Goal: Information Seeking & Learning: Check status

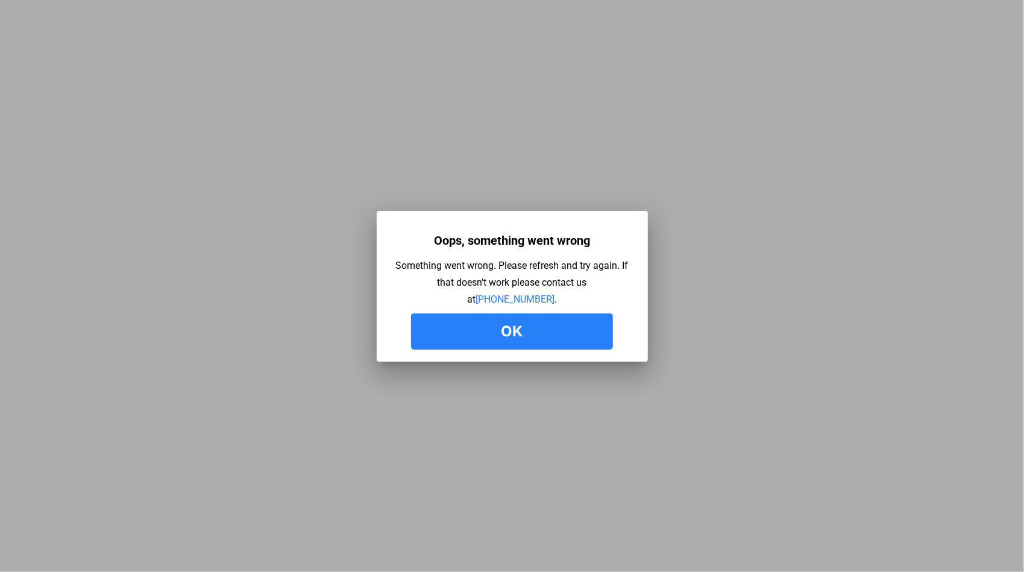
click at [531, 347] on button "Ok" at bounding box center [512, 331] width 202 height 36
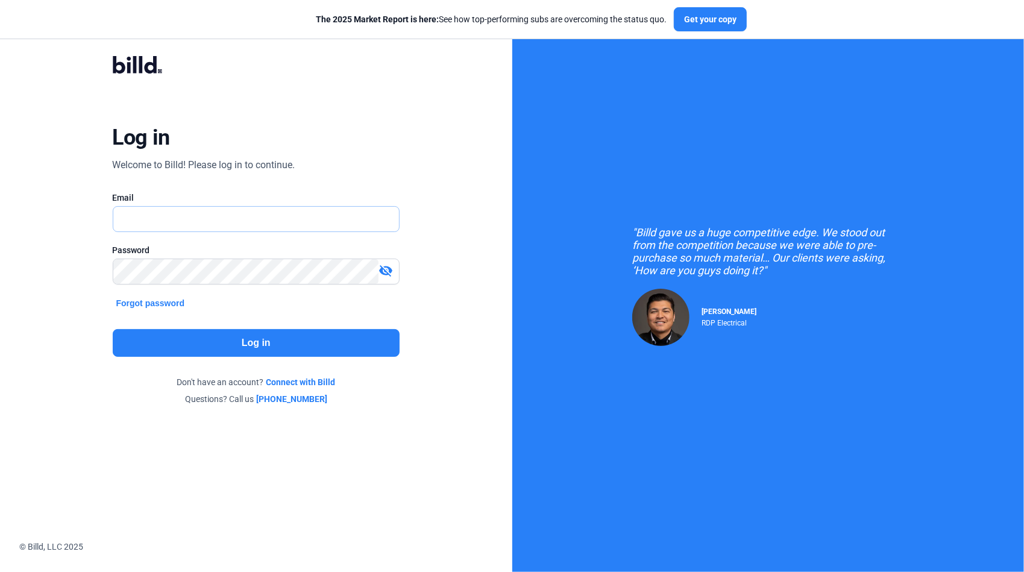
click at [151, 224] on input "text" at bounding box center [256, 219] width 286 height 25
type input "[PERSON_NAME][EMAIL_ADDRESS][DOMAIN_NAME]"
click at [142, 257] on div "Password visibility_off" at bounding box center [256, 270] width 287 height 52
click at [306, 346] on button "Log in" at bounding box center [256, 343] width 287 height 28
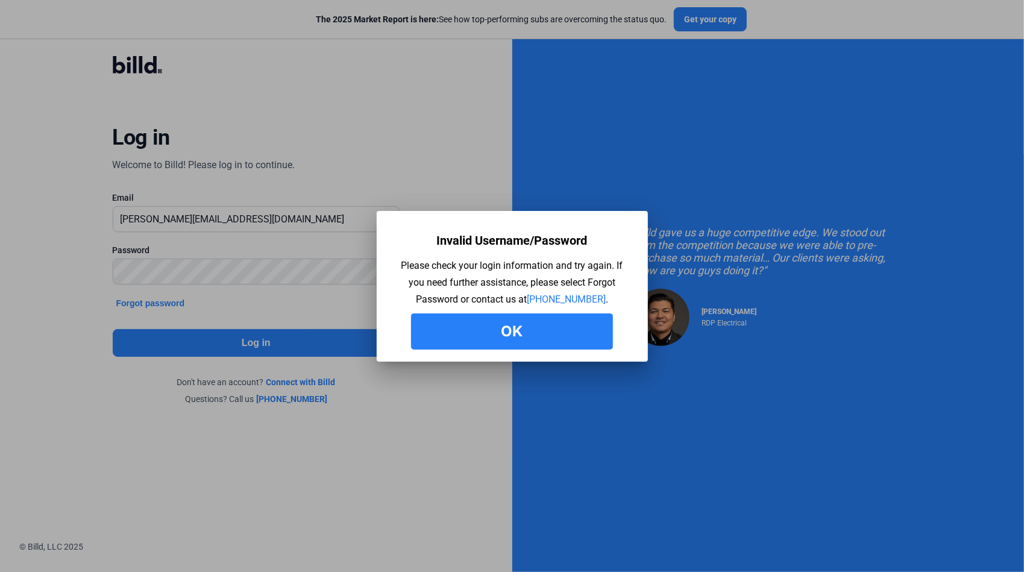
click at [468, 325] on button "Ok" at bounding box center [512, 331] width 202 height 36
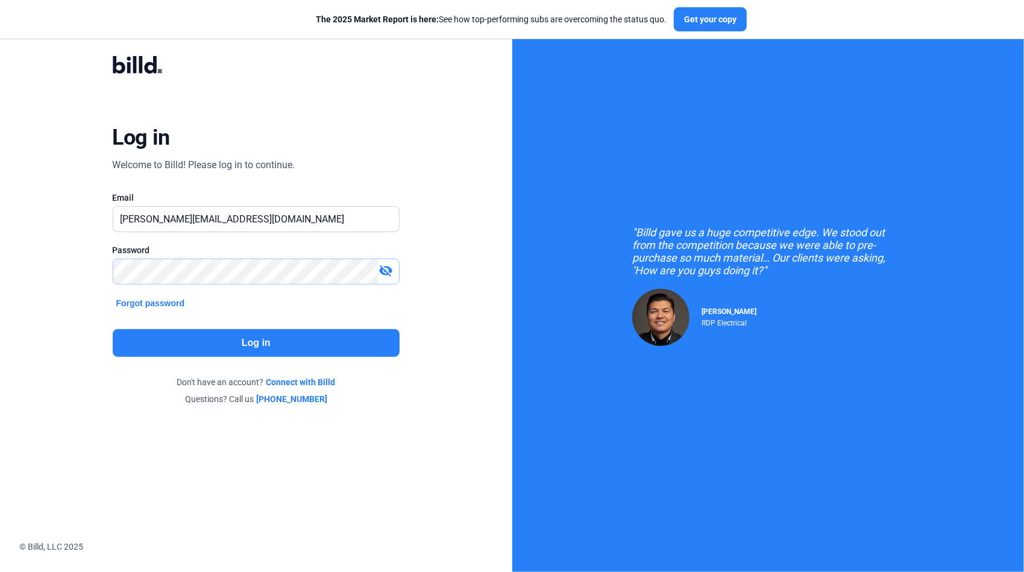
click at [32, 276] on div "Log in Welcome to Billd! Please log in to continue. Email gus.lima@qualityfirst…" at bounding box center [256, 231] width 512 height 462
click at [240, 355] on button "Log in" at bounding box center [256, 343] width 287 height 28
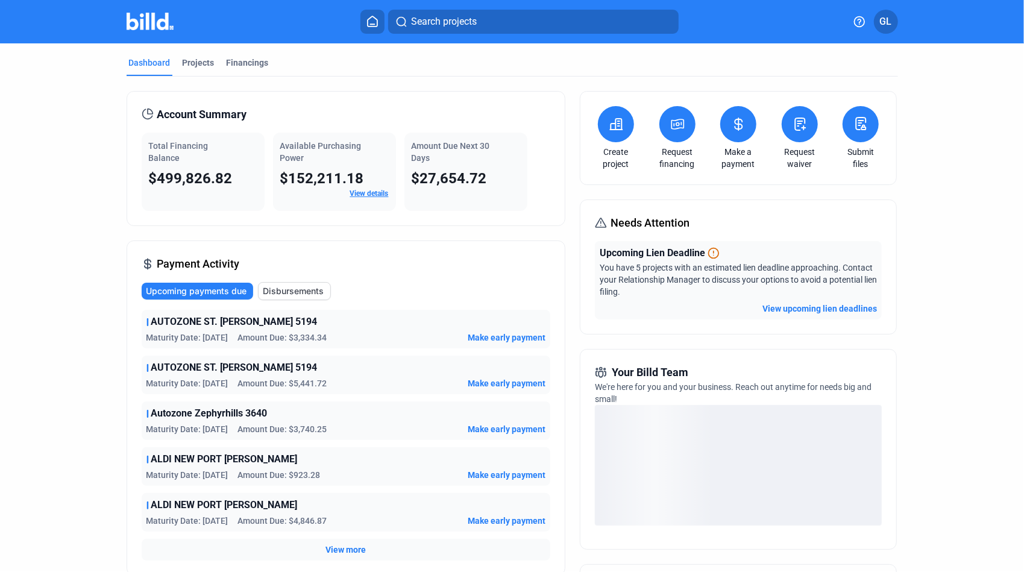
click at [516, 25] on button "Search projects" at bounding box center [533, 22] width 290 height 24
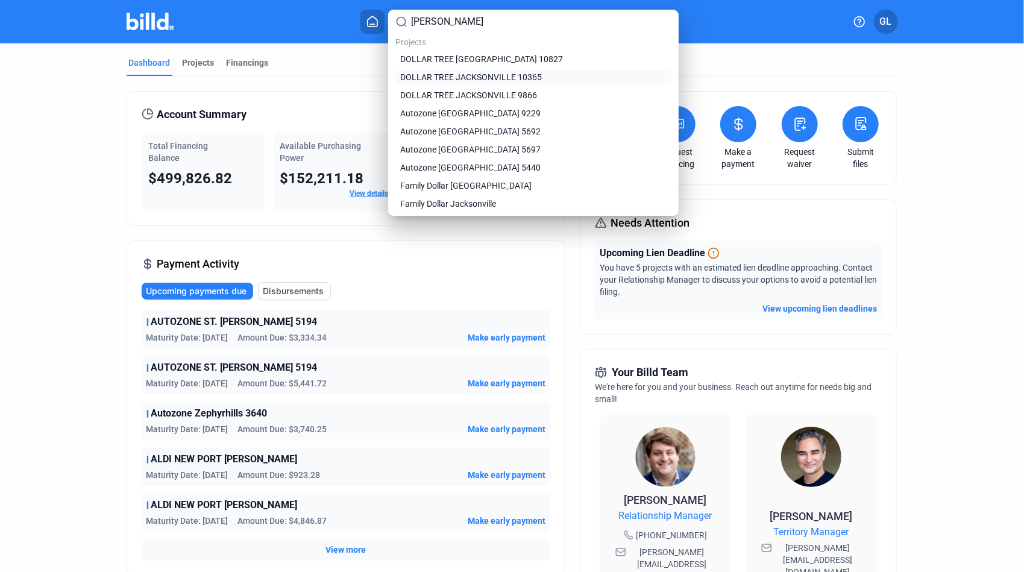
type input "jackson"
click at [525, 81] on span "DOLLAR TREE JACKSONVILLE 10365" at bounding box center [471, 77] width 142 height 12
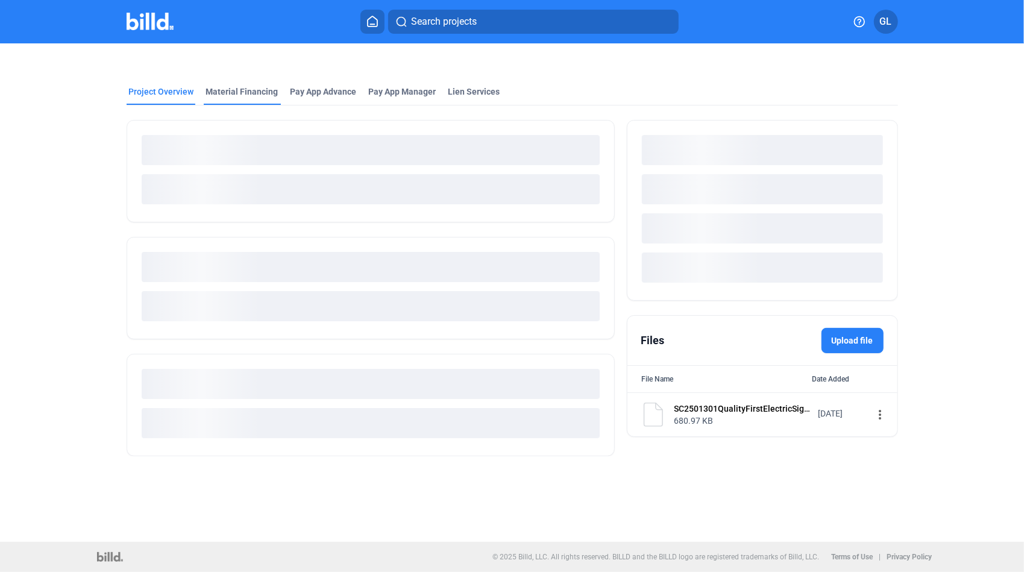
click at [249, 95] on mat-tab-group "Project Overview Material Financing Pay App Advance Pay App Manager Lien Servic…" at bounding box center [512, 264] width 771 height 384
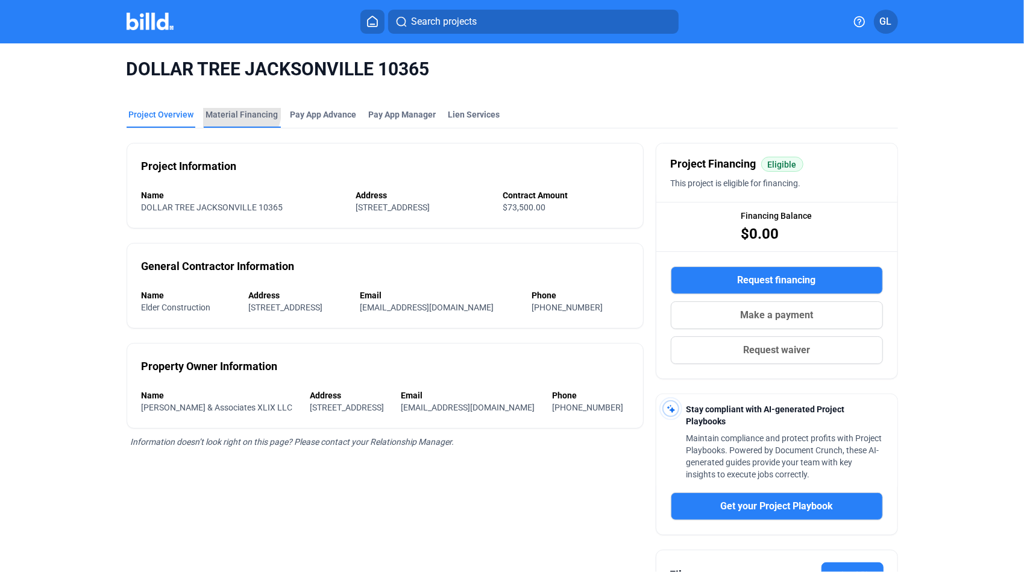
click at [234, 111] on div "Material Financing" at bounding box center [242, 114] width 72 height 12
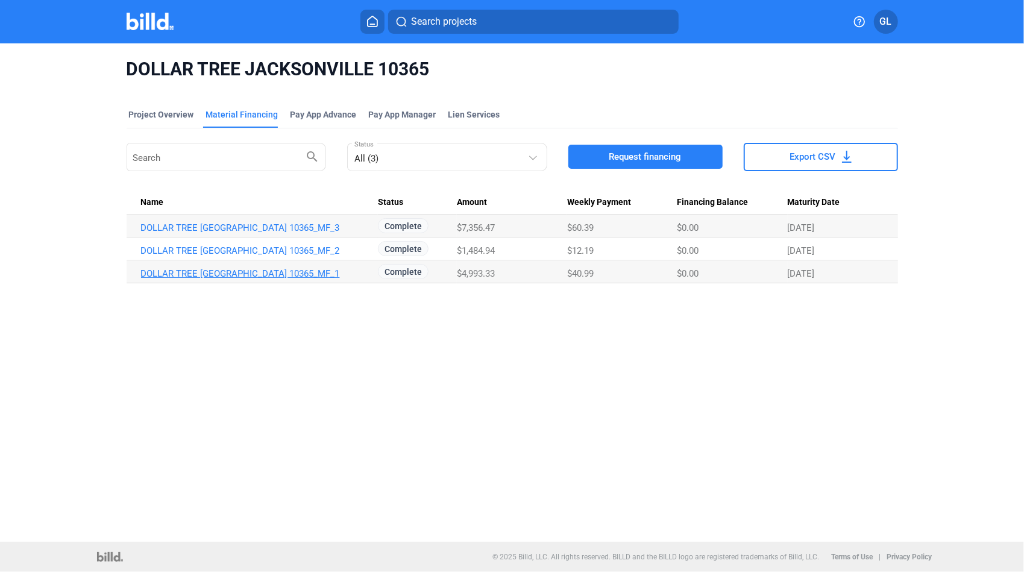
click at [284, 275] on link "DOLLAR TREE [GEOGRAPHIC_DATA] 10365_MF_1" at bounding box center [257, 273] width 233 height 11
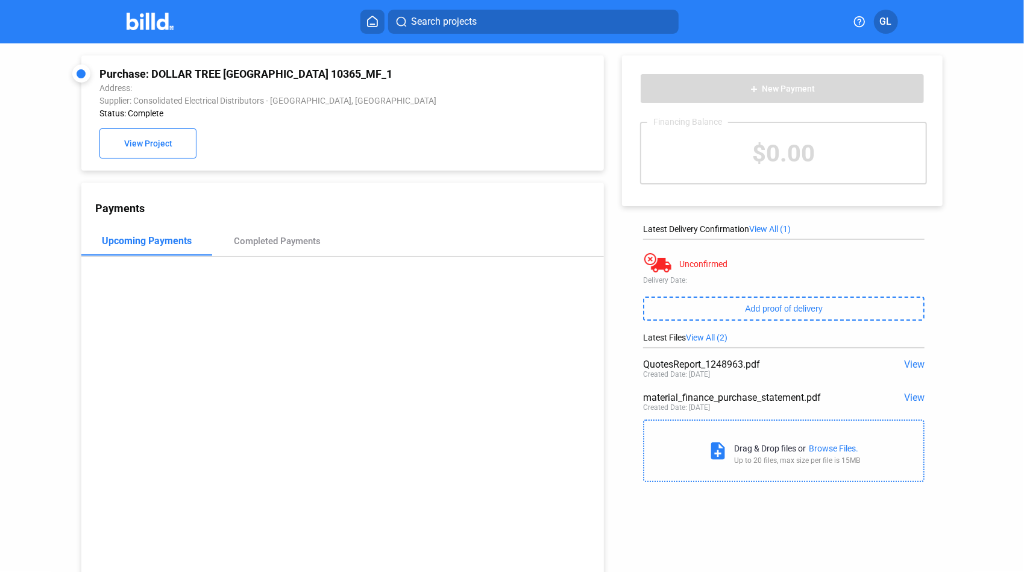
click at [913, 365] on span "View" at bounding box center [914, 364] width 20 height 11
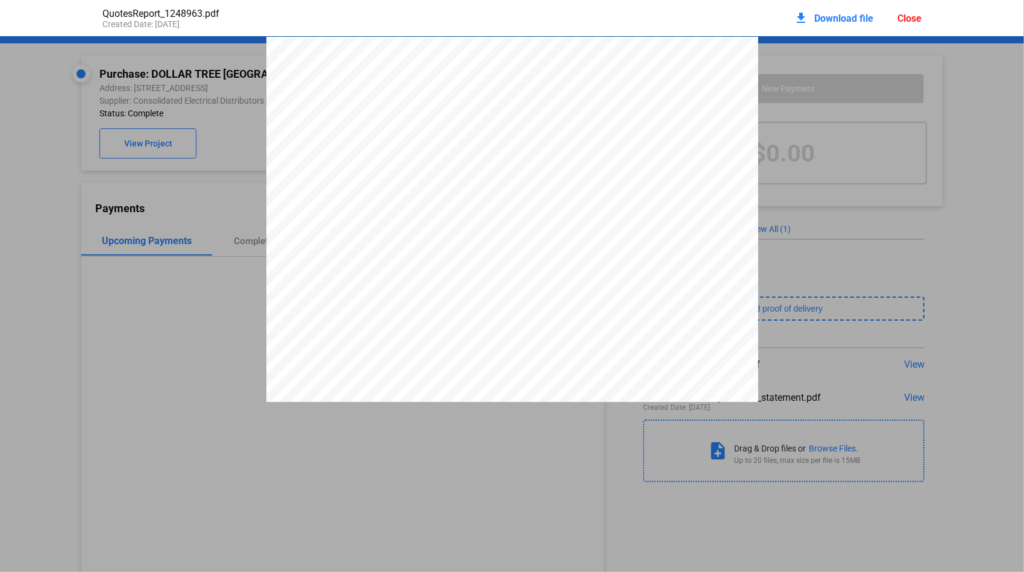
drag, startPoint x: 633, startPoint y: 86, endPoint x: 664, endPoint y: 89, distance: 31.5
click at [664, 85] on span "Q1248963" at bounding box center [652, 81] width 34 height 8
click at [907, 18] on div "Close" at bounding box center [909, 18] width 24 height 11
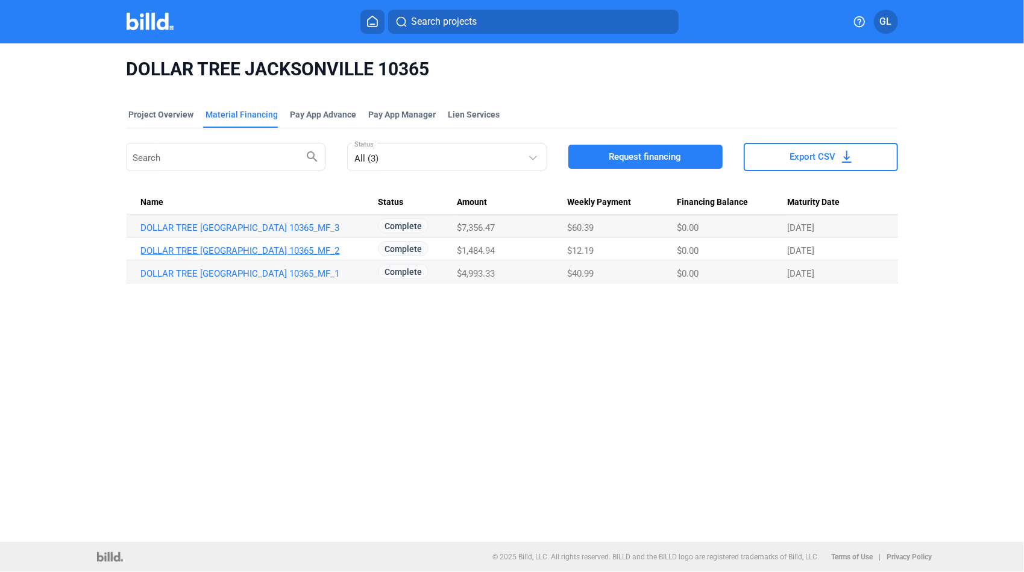
click at [292, 250] on link "DOLLAR TREE [GEOGRAPHIC_DATA] 10365_MF_2" at bounding box center [257, 250] width 233 height 11
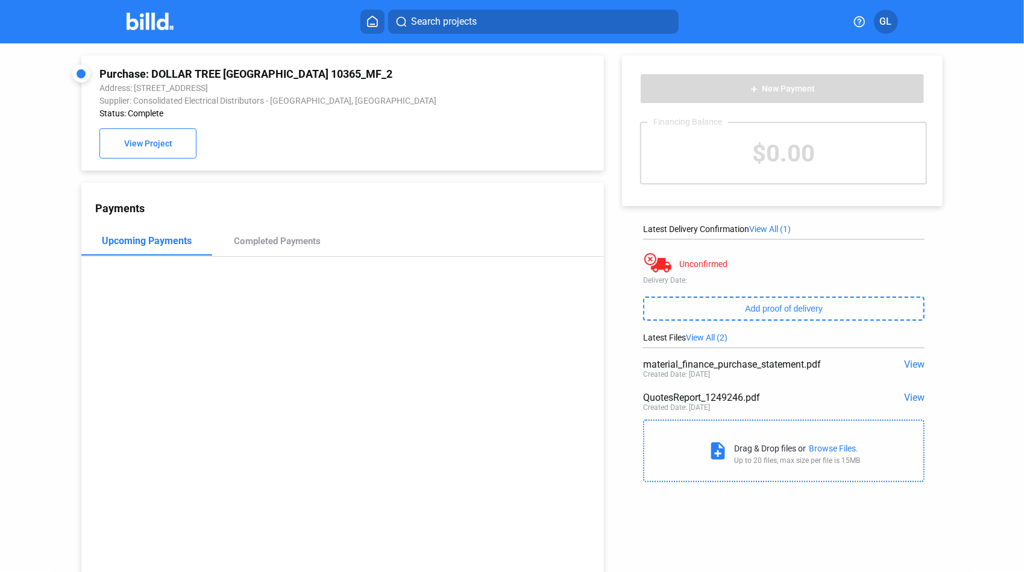
click at [907, 398] on span "View" at bounding box center [914, 397] width 20 height 11
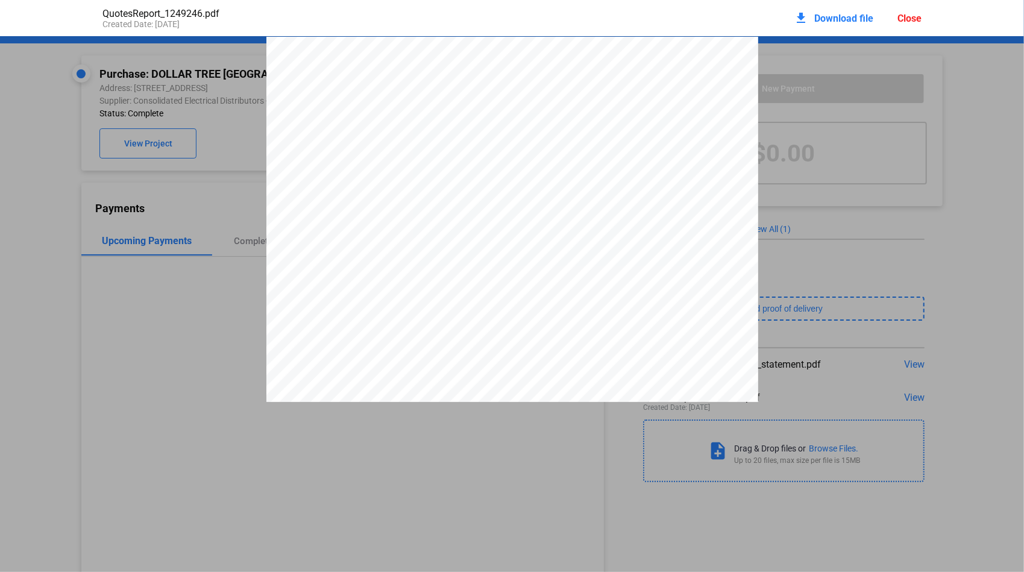
scroll to position [6, 0]
drag, startPoint x: 634, startPoint y: 79, endPoint x: 665, endPoint y: 81, distance: 30.8
click at [665, 79] on span "Q1249246" at bounding box center [652, 75] width 34 height 8
drag, startPoint x: 665, startPoint y: 81, endPoint x: 644, endPoint y: 83, distance: 21.2
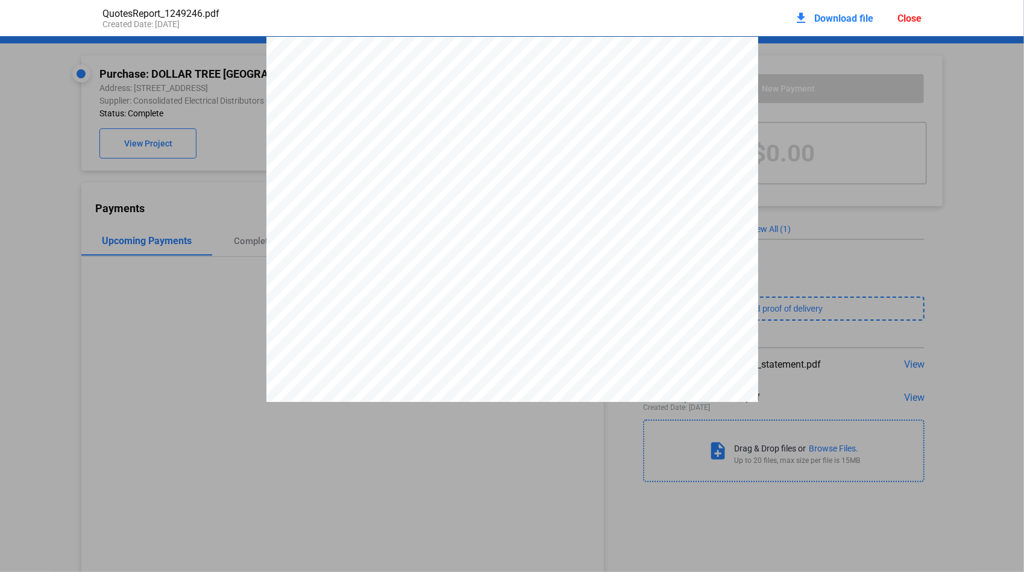
drag, startPoint x: 917, startPoint y: 19, endPoint x: 910, endPoint y: 18, distance: 7.3
click at [917, 19] on div "Close" at bounding box center [909, 18] width 24 height 11
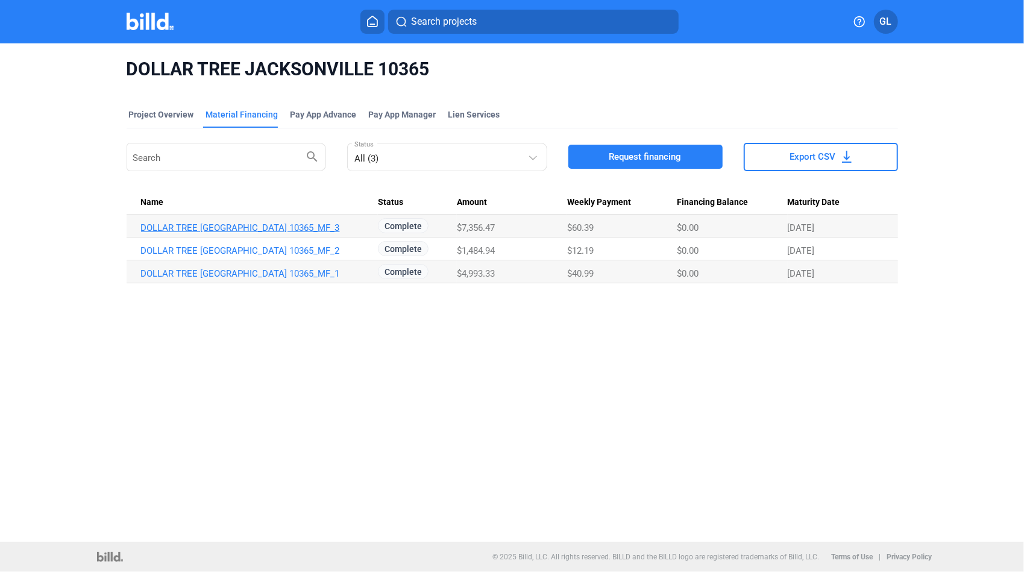
click at [281, 227] on link "DOLLAR TREE [GEOGRAPHIC_DATA] 10365_MF_3" at bounding box center [257, 227] width 233 height 11
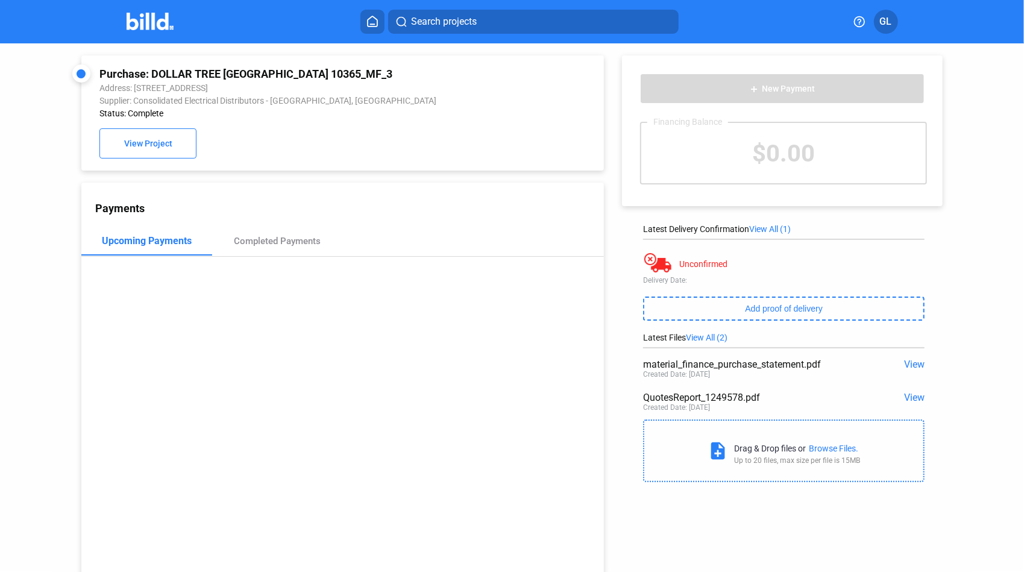
click at [907, 400] on span "View" at bounding box center [914, 397] width 20 height 11
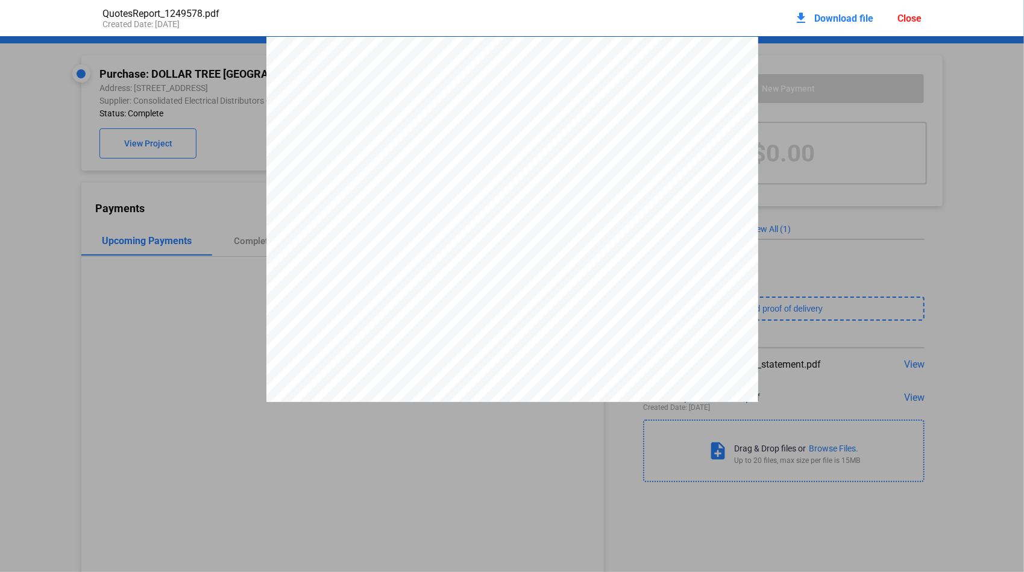
scroll to position [6, 0]
drag, startPoint x: 632, startPoint y: 80, endPoint x: 664, endPoint y: 81, distance: 32.0
click at [664, 79] on span "Q1249578" at bounding box center [652, 75] width 34 height 8
drag, startPoint x: 664, startPoint y: 81, endPoint x: 657, endPoint y: 83, distance: 6.9
click at [907, 14] on div "Close" at bounding box center [909, 18] width 24 height 11
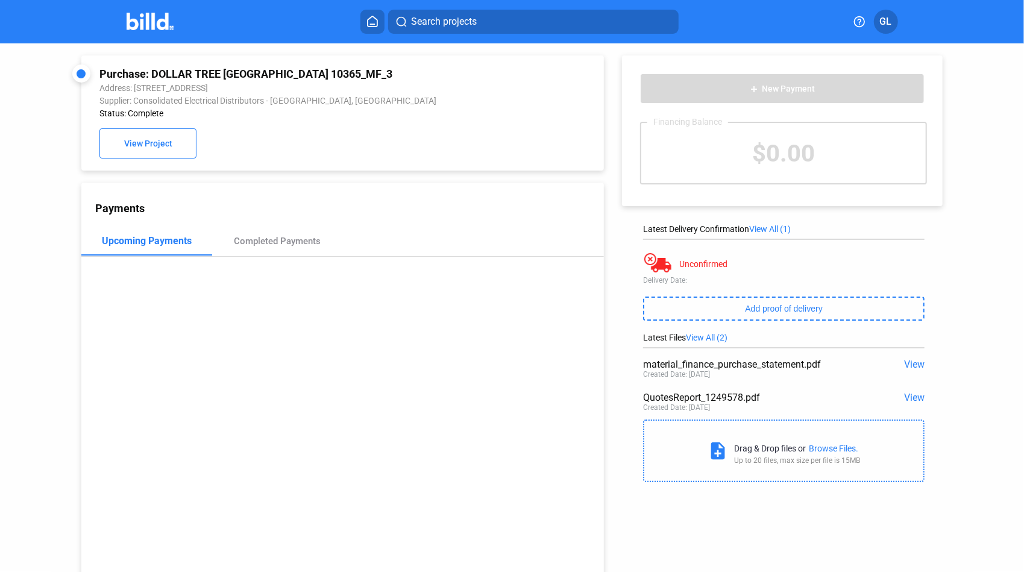
click at [437, 25] on span "Search projects" at bounding box center [444, 21] width 66 height 14
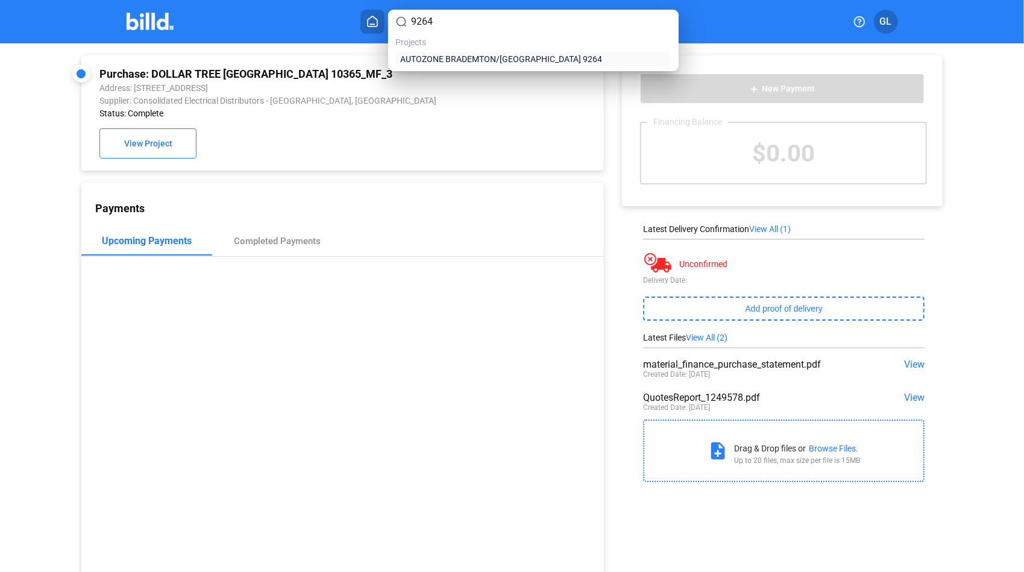
type input "9264"
click at [422, 59] on span "AUTOZONE BRADEMTON/[GEOGRAPHIC_DATA] 9264" at bounding box center [501, 59] width 202 height 12
click at [422, 58] on span "AUTOZONE BRADEMTON/[GEOGRAPHIC_DATA] 9264" at bounding box center [501, 59] width 202 height 12
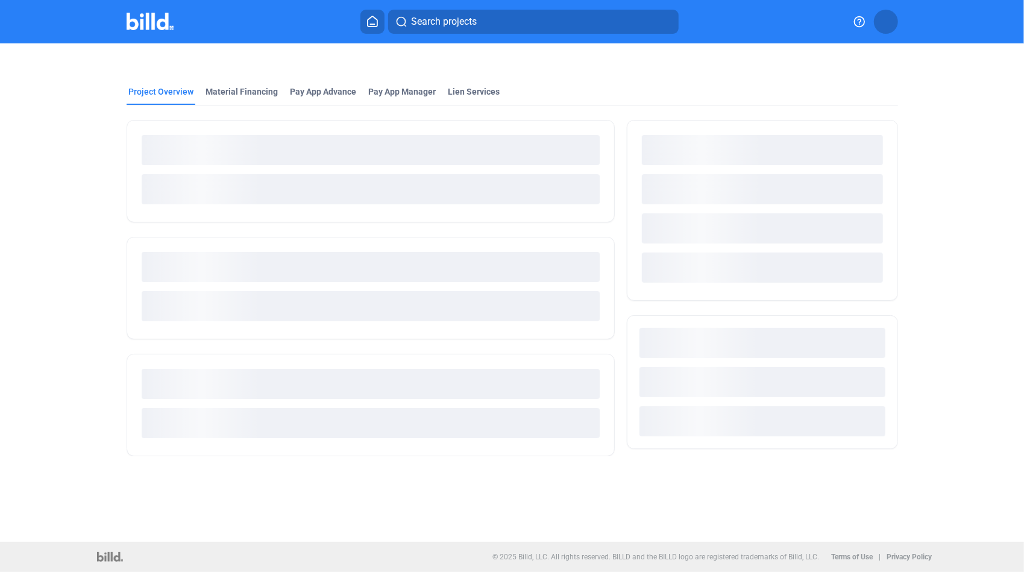
click at [422, 58] on div at bounding box center [512, 57] width 771 height 29
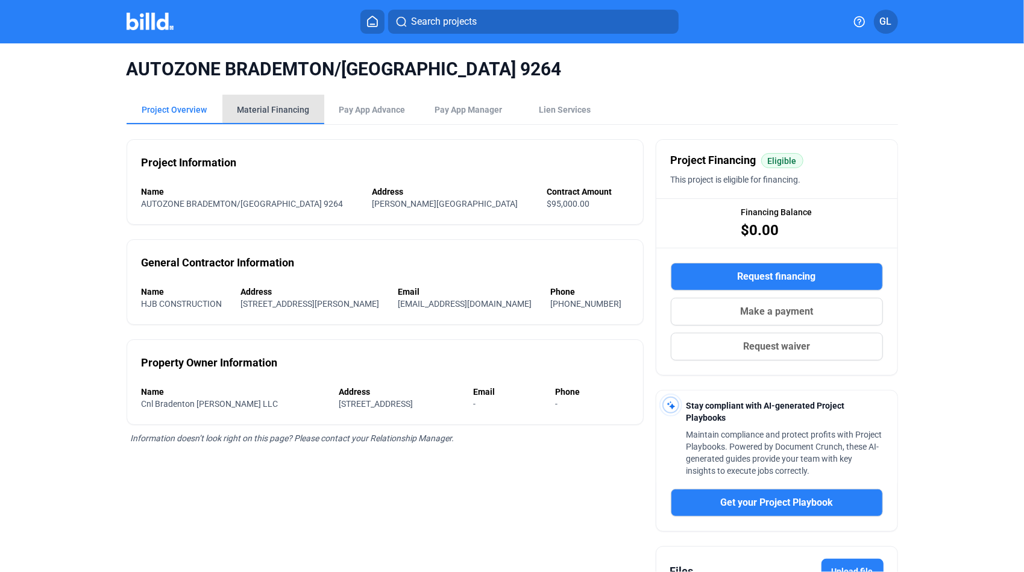
click at [299, 108] on div "Material Financing" at bounding box center [273, 110] width 72 height 12
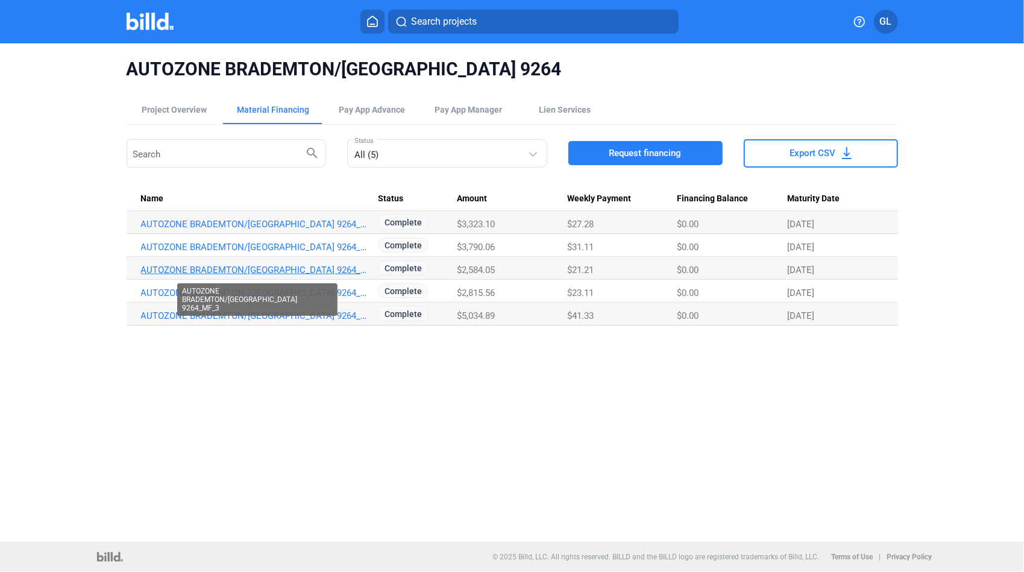
click at [345, 266] on link "AUTOZONE BRADEMTON/[GEOGRAPHIC_DATA] 9264_MF_3" at bounding box center [257, 270] width 233 height 11
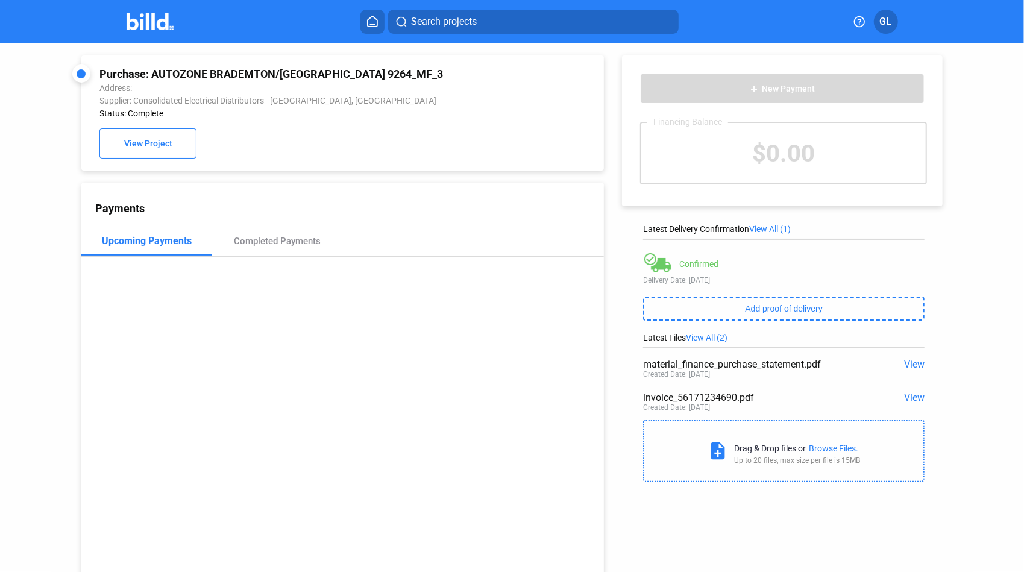
click at [909, 396] on span "View" at bounding box center [914, 397] width 20 height 11
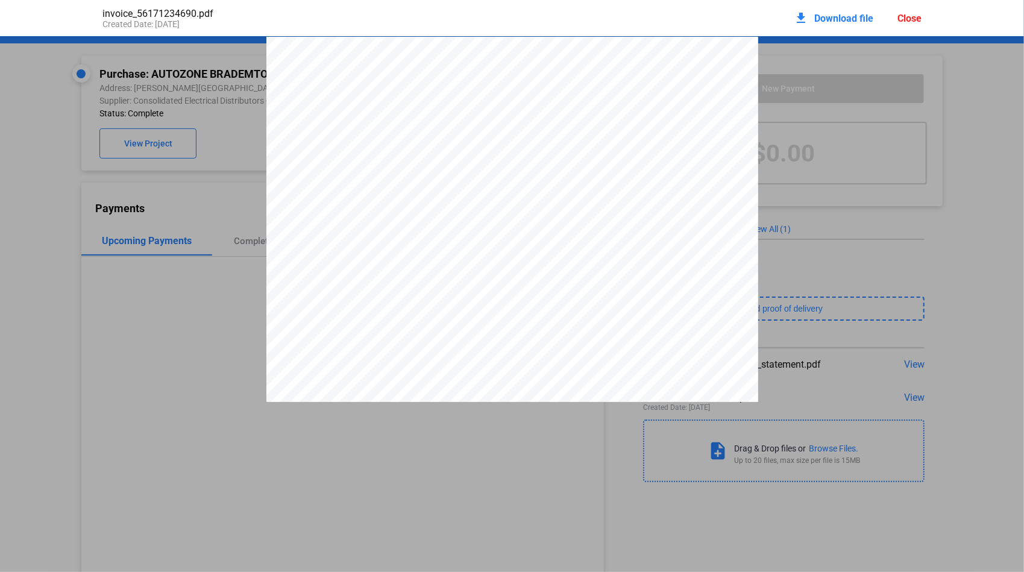
drag, startPoint x: 586, startPoint y: 92, endPoint x: 632, endPoint y: 92, distance: 45.8
click at [632, 92] on span "5617-1234690" at bounding box center [611, 87] width 46 height 7
drag, startPoint x: 632, startPoint y: 92, endPoint x: 610, endPoint y: 95, distance: 21.8
click at [917, 22] on div "Close" at bounding box center [909, 18] width 24 height 11
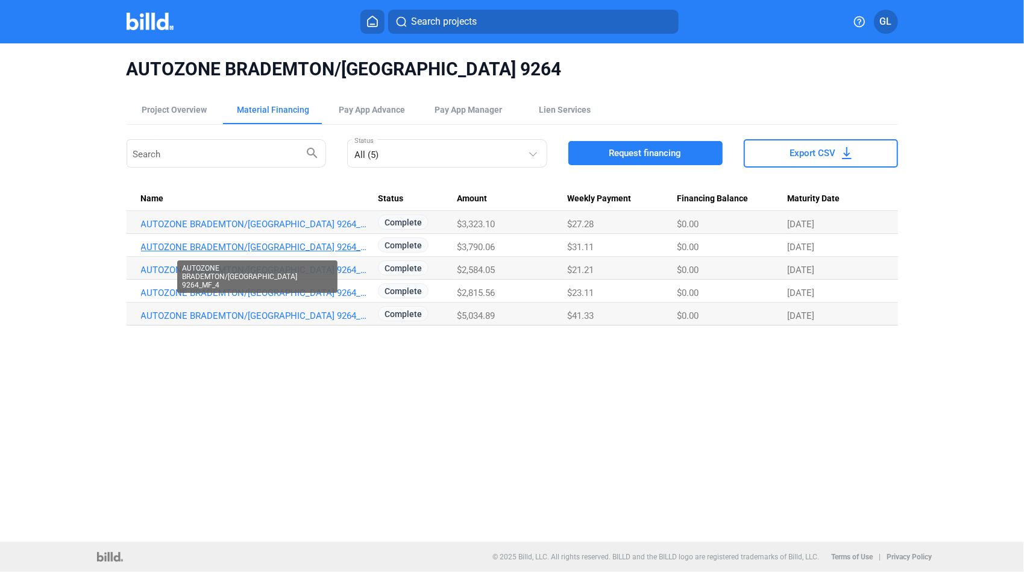
click at [295, 246] on link "AUTOZONE BRADEMTON/[GEOGRAPHIC_DATA] 9264_MF_4" at bounding box center [257, 247] width 233 height 11
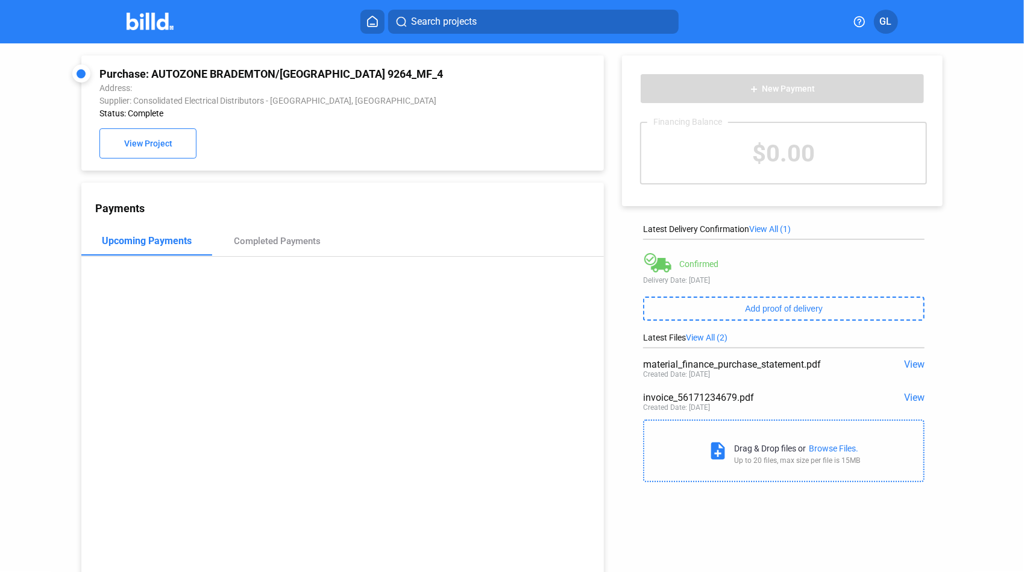
click at [907, 398] on span "View" at bounding box center [914, 397] width 20 height 11
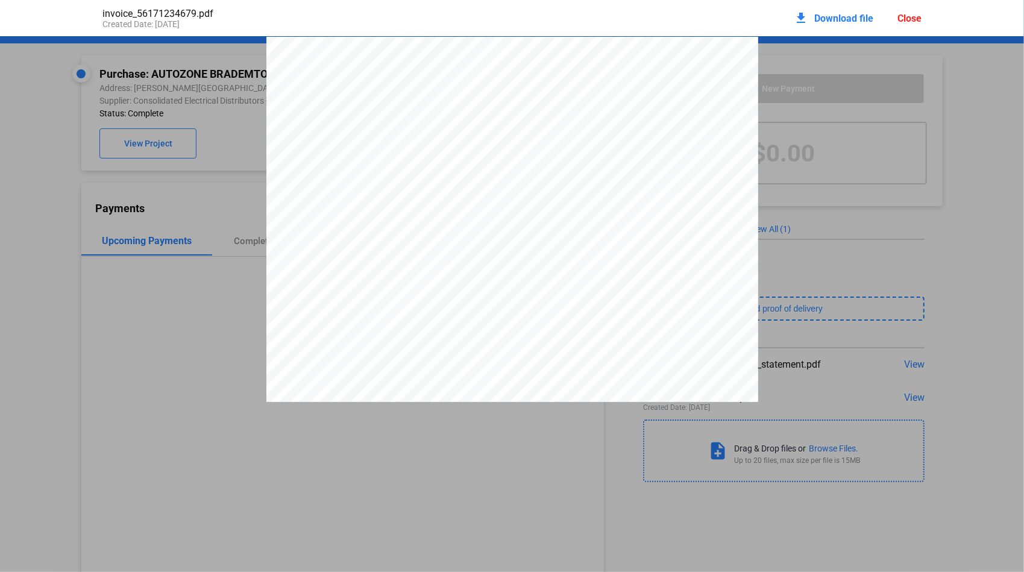
scroll to position [6, 0]
drag, startPoint x: 586, startPoint y: 87, endPoint x: 631, endPoint y: 86, distance: 45.2
click at [631, 86] on span "5617-1234679" at bounding box center [611, 81] width 46 height 7
click at [907, 19] on div "Close" at bounding box center [909, 18] width 24 height 11
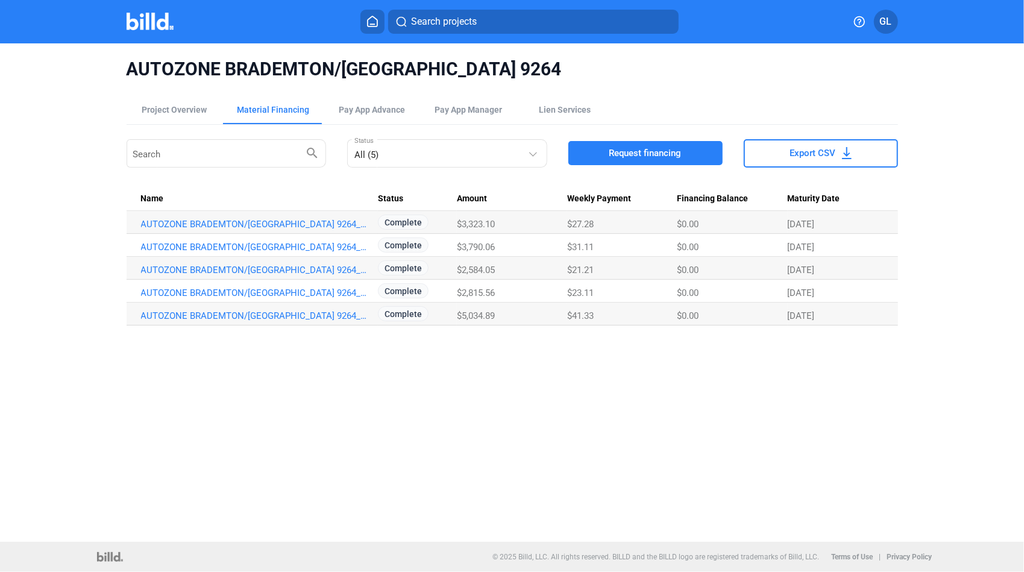
click at [469, 22] on span "Search projects" at bounding box center [444, 21] width 66 height 14
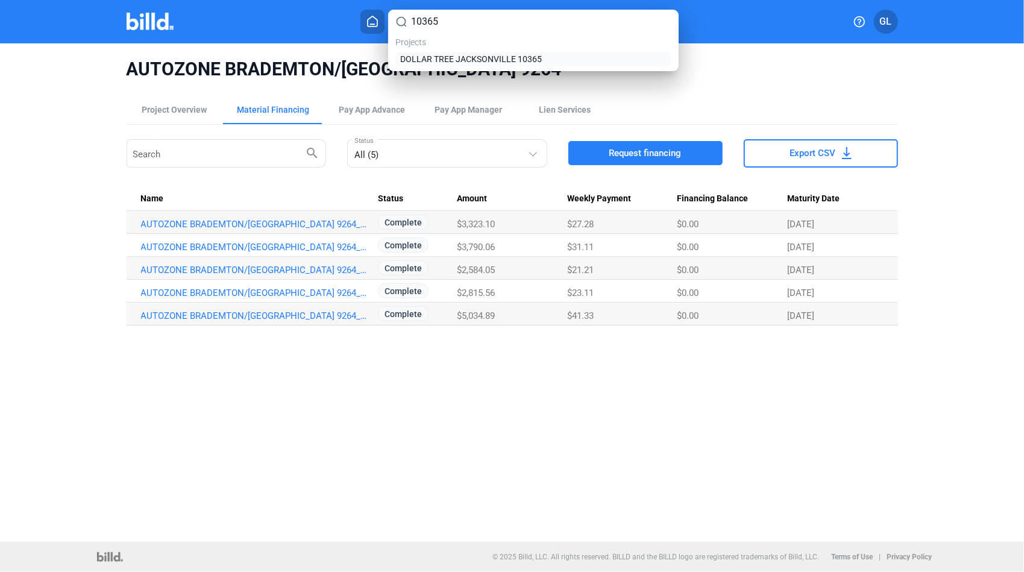
type input "10365"
click at [450, 60] on span "DOLLAR TREE JACKSONVILLE 10365" at bounding box center [471, 59] width 142 height 12
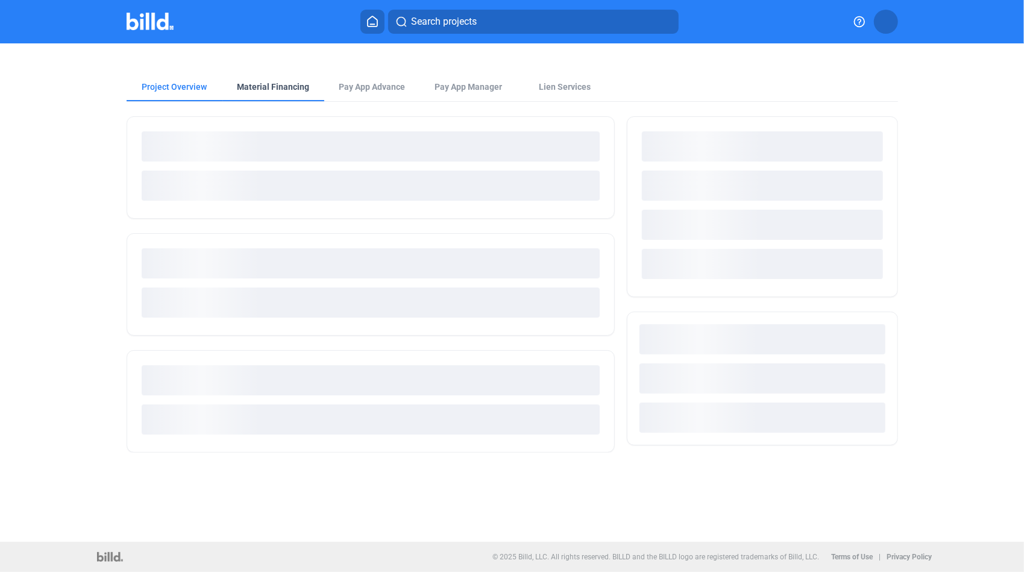
click at [269, 82] on div "Material Financing" at bounding box center [273, 87] width 72 height 12
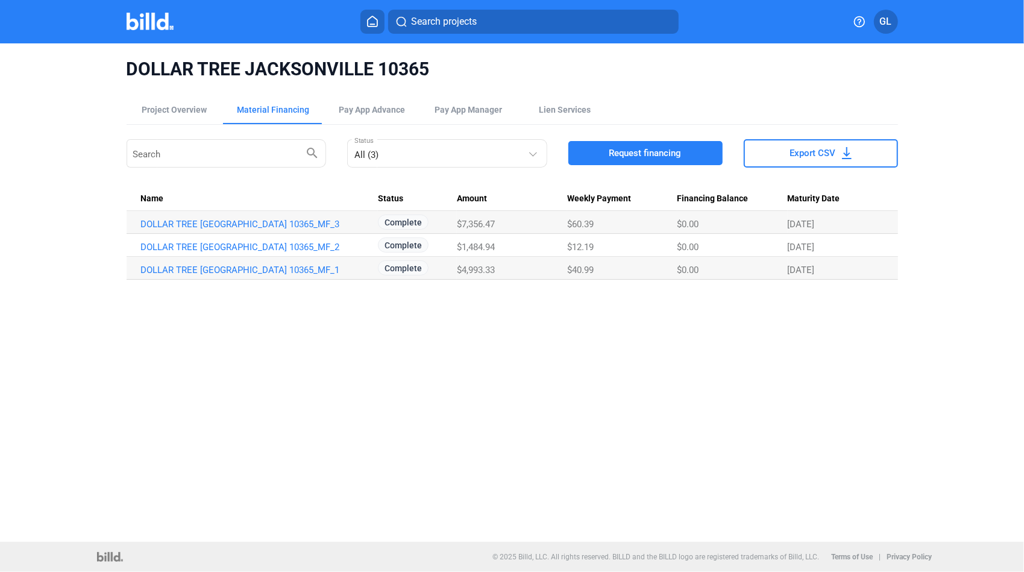
click at [473, 20] on span "Search projects" at bounding box center [444, 21] width 66 height 14
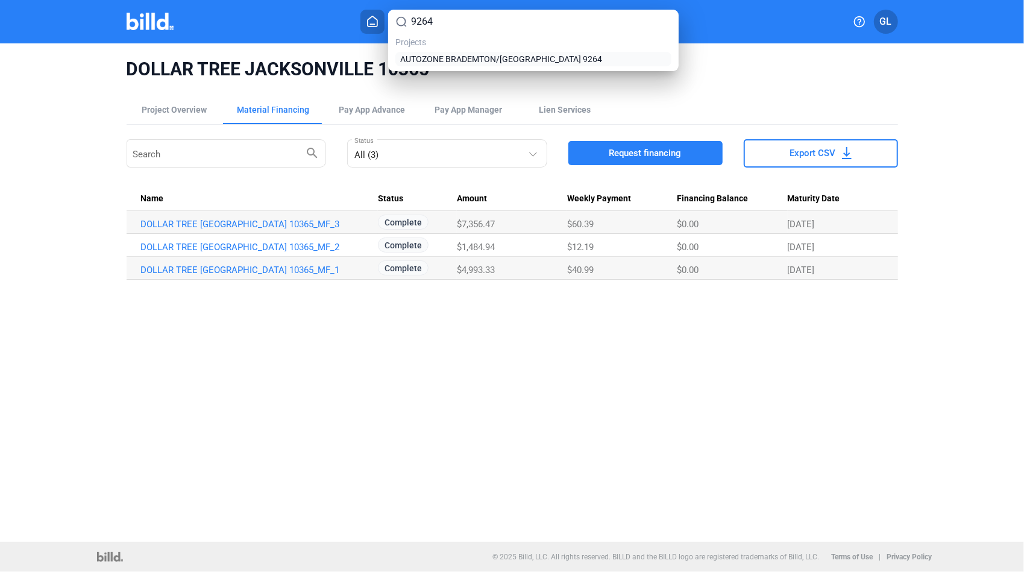
type input "9264"
click at [469, 58] on span "AUTOZONE BRADEMTON/[GEOGRAPHIC_DATA] 9264" at bounding box center [501, 59] width 202 height 12
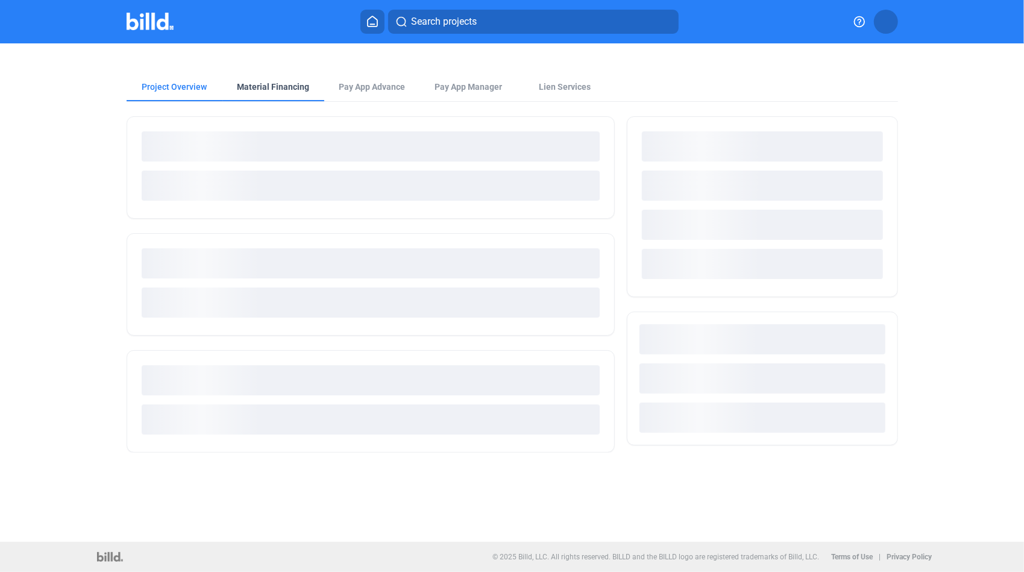
click at [284, 93] on div "Material Financing" at bounding box center [273, 86] width 101 height 29
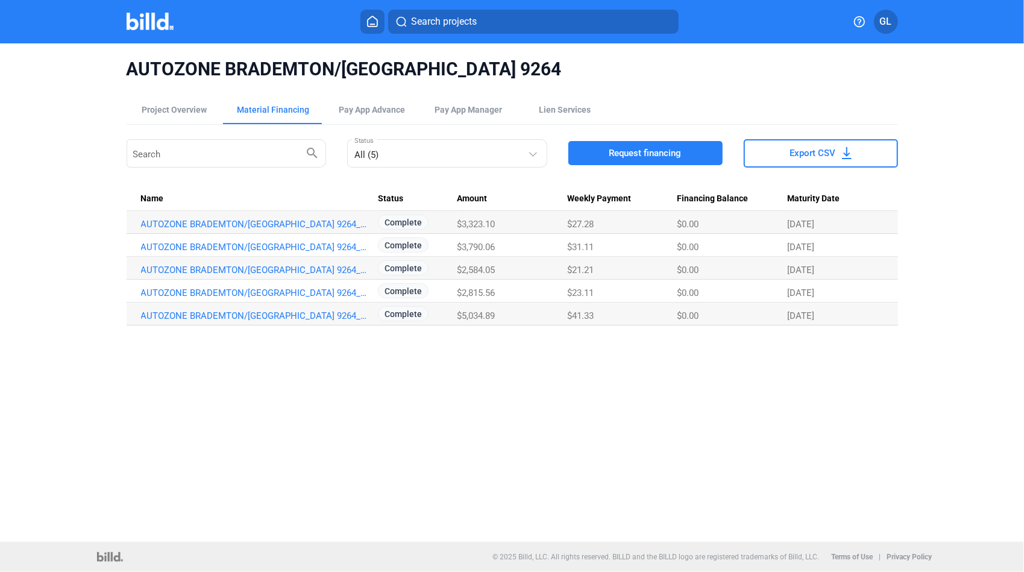
click at [375, 25] on icon at bounding box center [372, 21] width 12 height 11
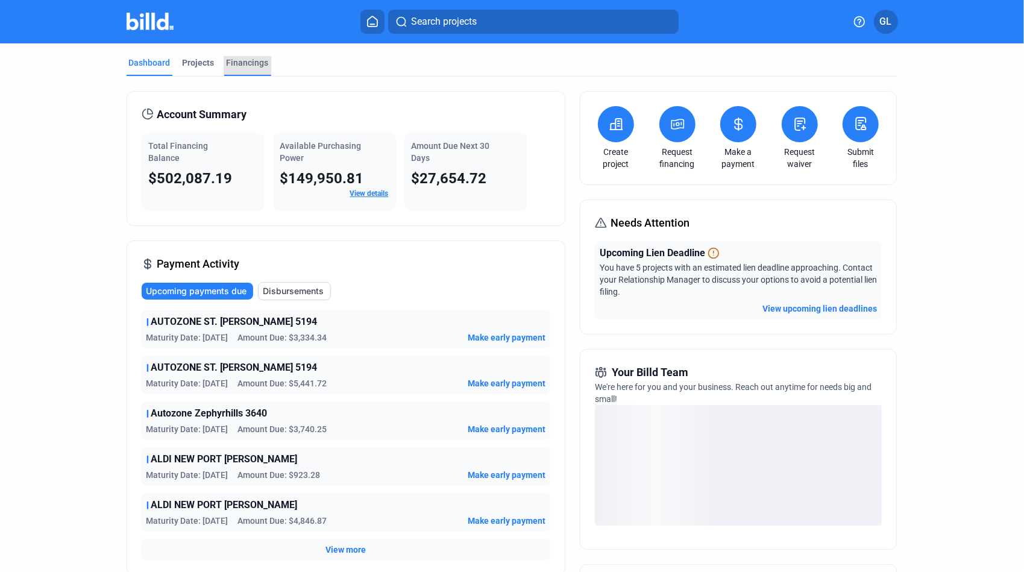
click at [234, 63] on div "Financings" at bounding box center [248, 63] width 42 height 12
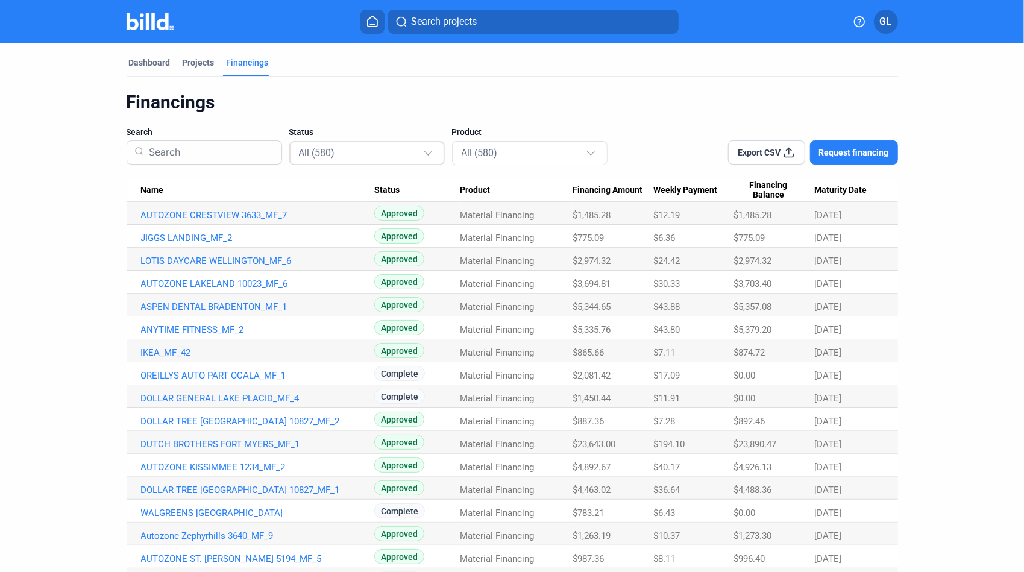
click at [404, 159] on div "All (580)" at bounding box center [361, 153] width 124 height 16
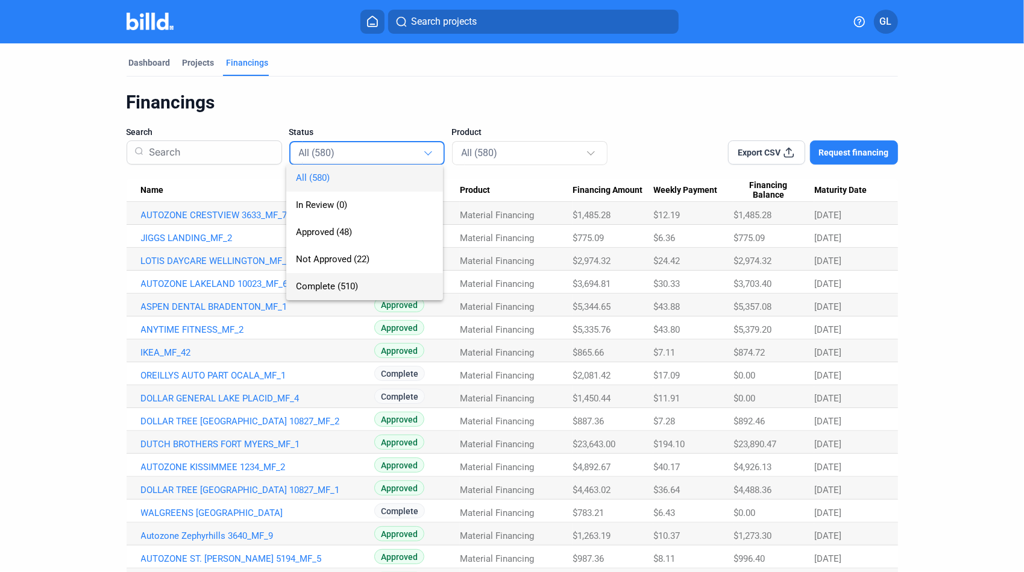
click at [330, 283] on span "Complete (510)" at bounding box center [327, 286] width 62 height 11
